Goal: Task Accomplishment & Management: Manage account settings

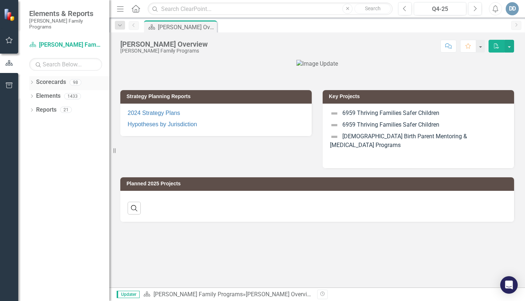
click at [31, 81] on icon "Dropdown" at bounding box center [31, 83] width 5 height 4
click at [46, 92] on link "[PERSON_NAME] Family Programs" at bounding box center [74, 96] width 69 height 8
click at [36, 94] on icon "Dropdown" at bounding box center [35, 96] width 5 height 4
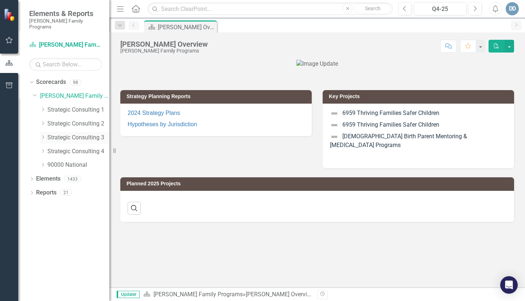
click at [43, 135] on icon "Dropdown" at bounding box center [42, 137] width 5 height 4
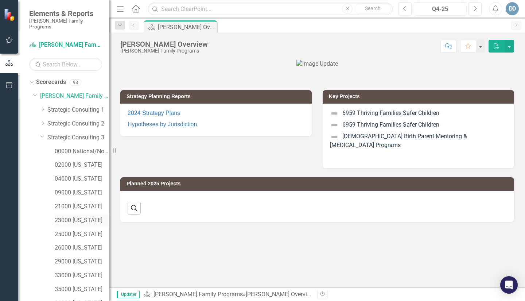
click at [57, 216] on link "23000 [US_STATE]" at bounding box center [82, 220] width 55 height 8
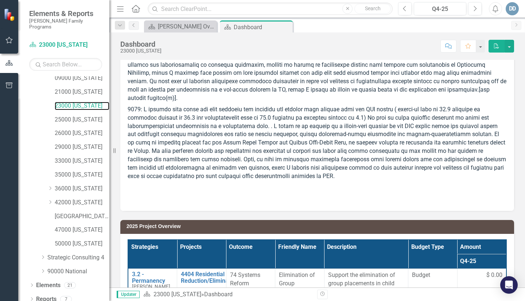
scroll to position [44, 0]
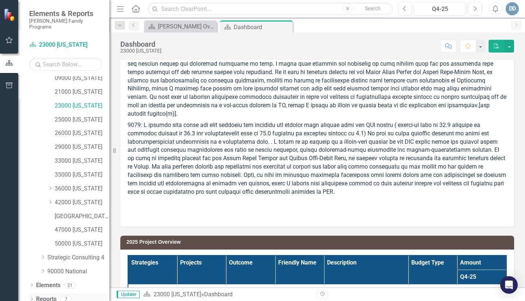
click at [31, 298] on icon "Dropdown" at bounding box center [31, 300] width 5 height 4
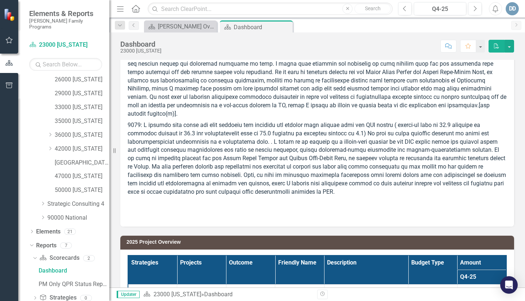
scroll to position [205, 0]
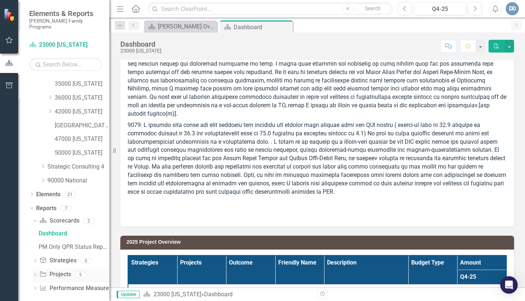
click at [35, 273] on icon "Dropdown" at bounding box center [34, 275] width 5 height 4
click at [57, 282] on link "2025 Work Plan/QPR" at bounding box center [73, 288] width 73 height 12
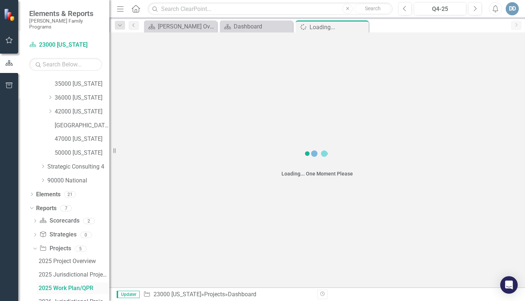
scroll to position [193, 0]
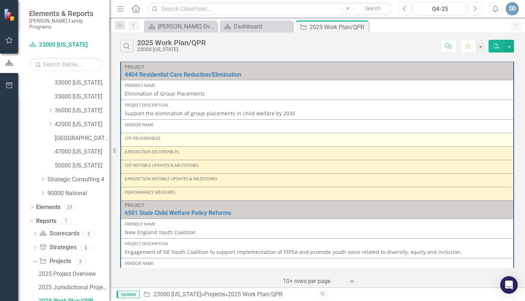
click at [133, 139] on div "CFP Deliverables" at bounding box center [317, 138] width 385 height 6
click at [157, 140] on div "CFP Deliverables" at bounding box center [317, 138] width 385 height 6
click at [155, 140] on div "CFP Deliverables" at bounding box center [317, 138] width 385 height 6
click at [162, 140] on div "CFP Deliverables" at bounding box center [317, 138] width 385 height 6
click at [160, 140] on div "CFP Deliverables" at bounding box center [317, 138] width 385 height 6
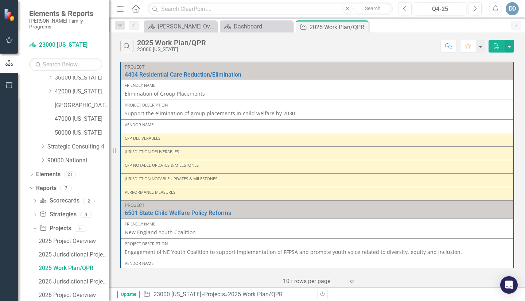
scroll to position [246, 0]
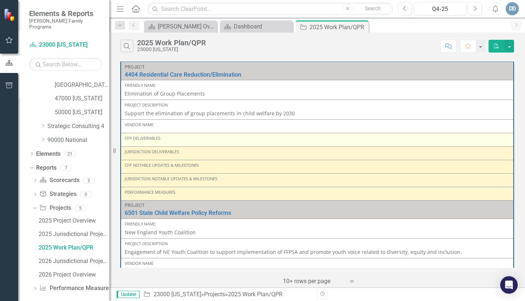
click at [133, 140] on div "CFP Deliverables" at bounding box center [317, 138] width 385 height 6
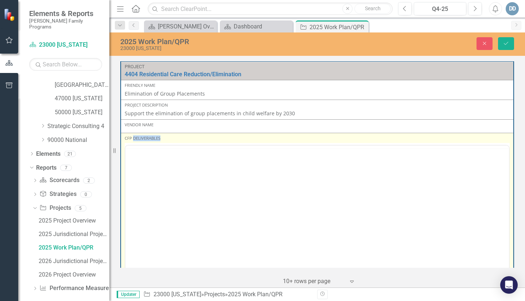
scroll to position [0, 0]
click at [148, 176] on body "Rich Text Area. Press ALT-0 for help." at bounding box center [317, 216] width 384 height 109
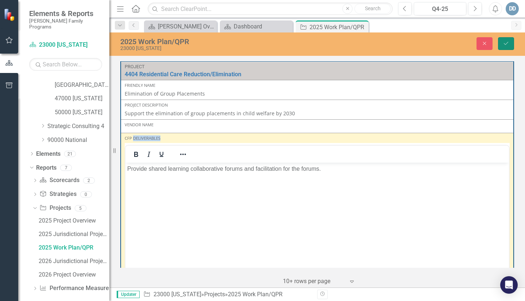
click at [506, 43] on icon "Save" at bounding box center [506, 43] width 7 height 5
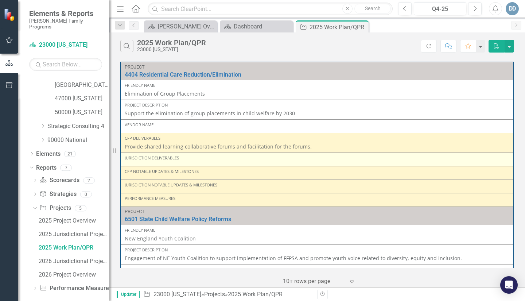
click at [146, 162] on div "Jurisdiction Deliverables" at bounding box center [317, 159] width 385 height 9
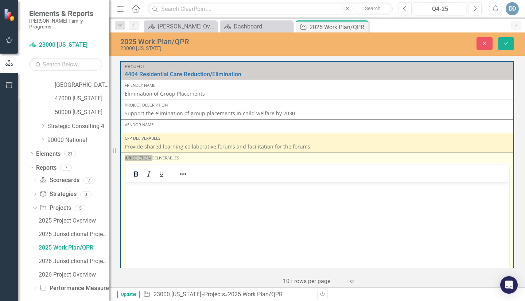
click at [145, 189] on p "Rich Text Area. Press ALT-0 for help." at bounding box center [317, 188] width 380 height 9
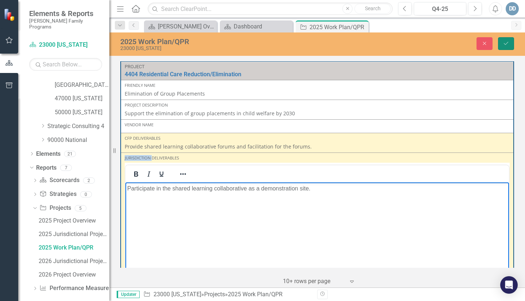
click at [502, 44] on button "Save" at bounding box center [506, 43] width 16 height 13
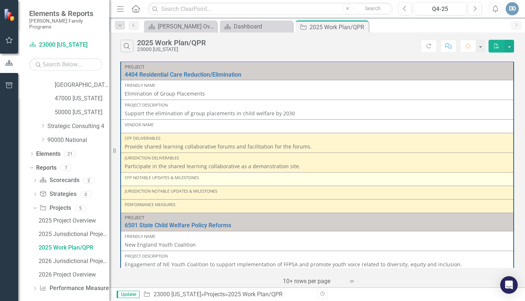
click at [159, 179] on div "CFP Notable Updates & Milestones" at bounding box center [317, 178] width 385 height 6
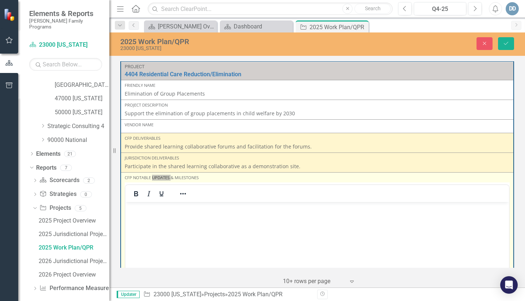
click at [145, 210] on p "Rich Text Area. Press ALT-0 for help." at bounding box center [317, 207] width 380 height 9
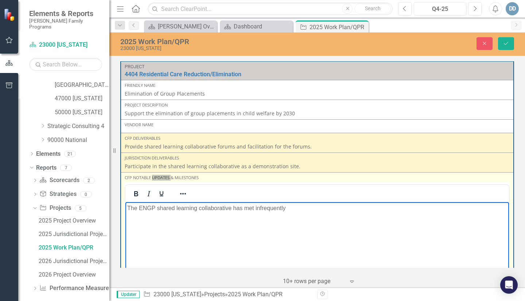
click at [288, 212] on body "The ENGP shared learning collaborative has met infrequently" at bounding box center [317, 256] width 384 height 109
click at [288, 211] on p "The ENGP shared learning collaborative has met infrequently and a" at bounding box center [317, 207] width 380 height 9
click at [305, 208] on p "The ENGP shared learning collaborative has met infrequently and a" at bounding box center [317, 207] width 380 height 9
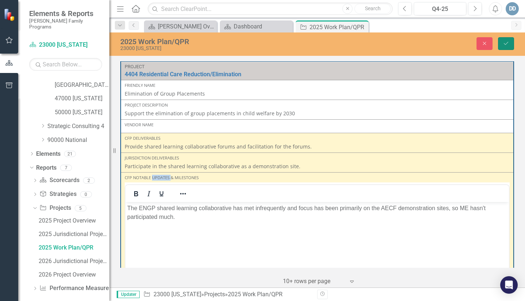
click at [505, 46] on icon "Save" at bounding box center [506, 43] width 7 height 5
